Goal: Find specific page/section: Find specific page/section

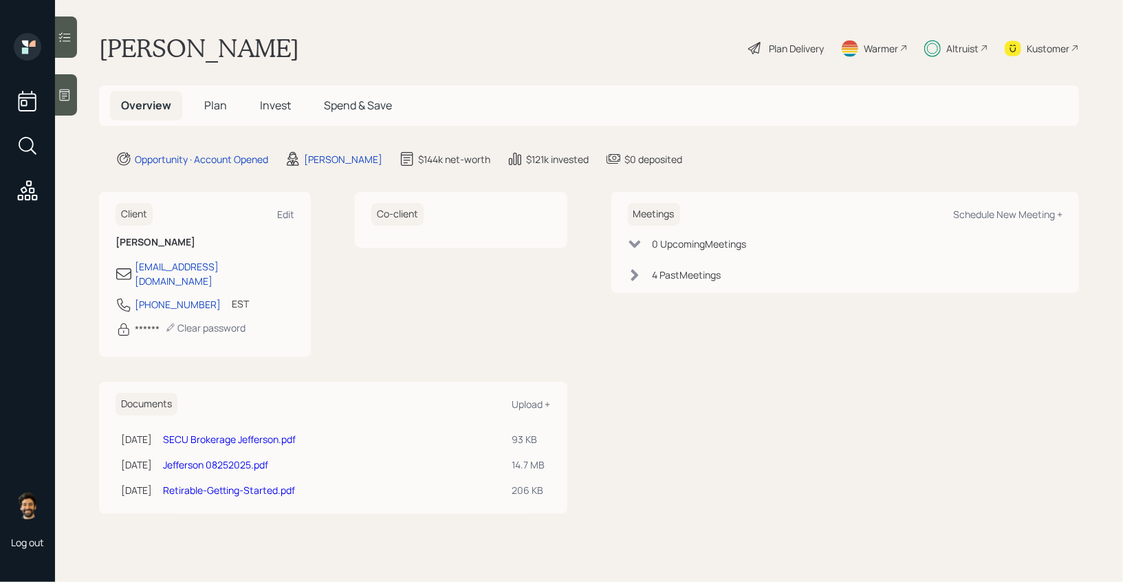
click at [964, 43] on div "Altruist" at bounding box center [962, 48] width 32 height 14
